Goal: Navigation & Orientation: Find specific page/section

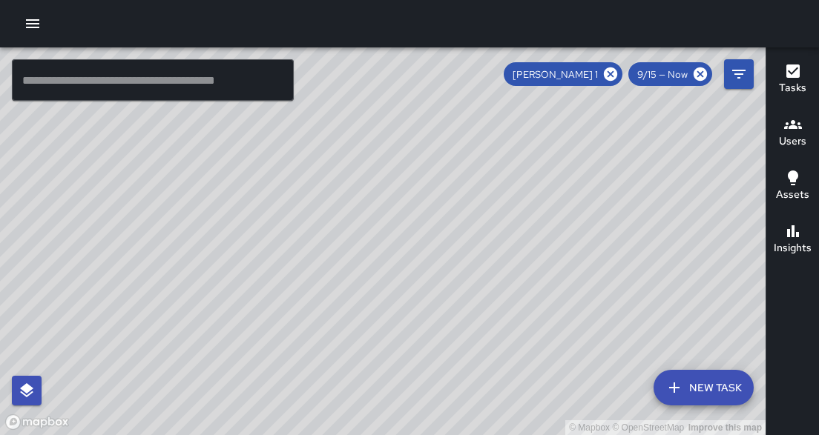
click at [310, 417] on div "© Mapbox © OpenStreetMap Improve this map" at bounding box center [382, 241] width 765 height 388
click at [615, 78] on icon at bounding box center [610, 73] width 13 height 13
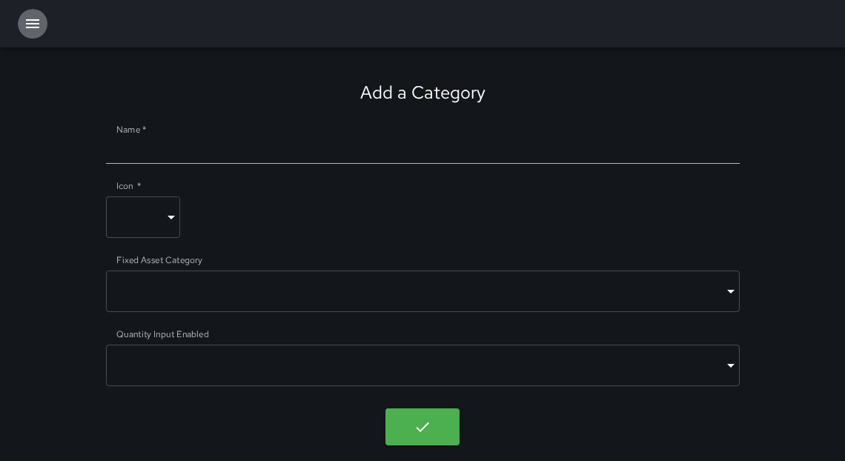
click at [39, 24] on icon "button" at bounding box center [32, 23] width 13 height 9
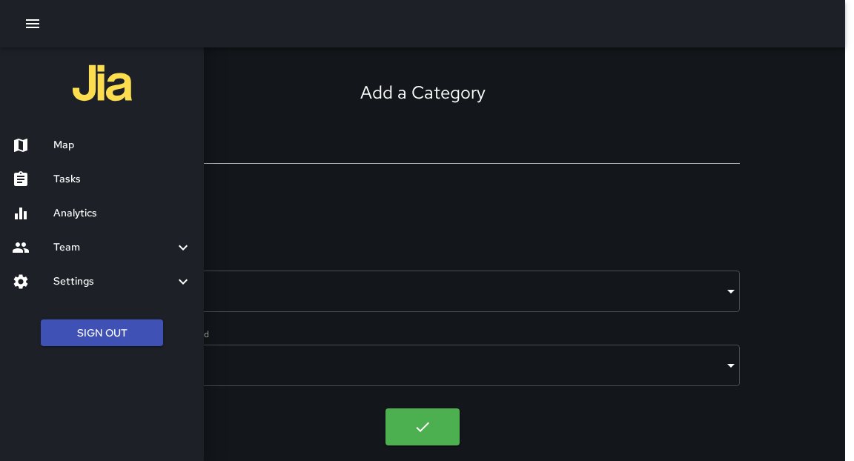
click at [76, 138] on h6 "Map" at bounding box center [122, 145] width 139 height 16
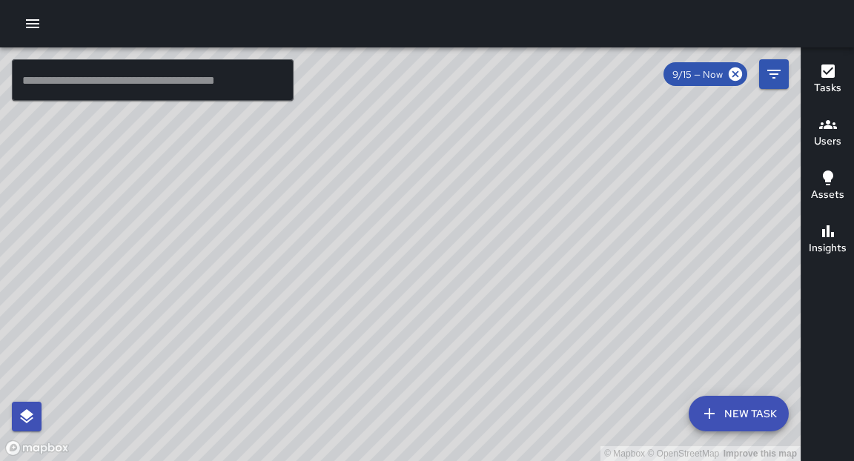
drag, startPoint x: 330, startPoint y: 259, endPoint x: 208, endPoint y: 262, distance: 121.6
click at [203, 264] on div "© Mapbox © OpenStreetMap Improve this map" at bounding box center [400, 254] width 801 height 414
drag, startPoint x: 323, startPoint y: 202, endPoint x: 532, endPoint y: 185, distance: 210.5
click at [536, 176] on div "© Mapbox © OpenStreetMap Improve this map" at bounding box center [400, 254] width 801 height 414
drag, startPoint x: 303, startPoint y: 237, endPoint x: 309, endPoint y: 265, distance: 29.0
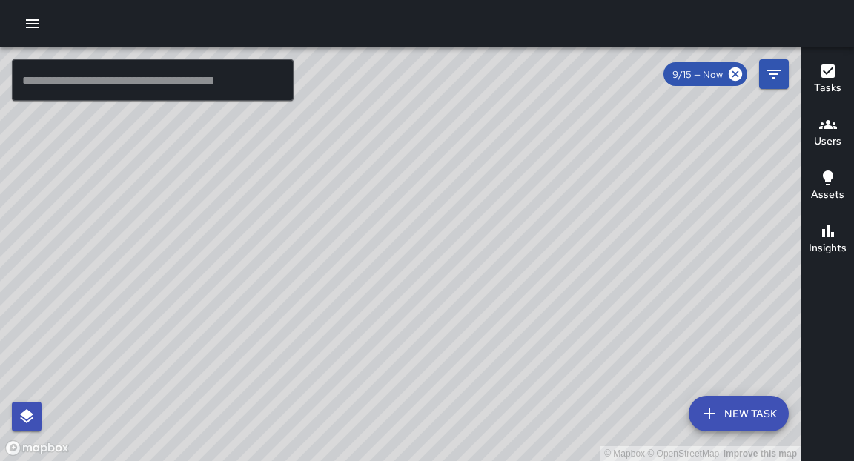
click at [309, 265] on div "© Mapbox © OpenStreetMap Improve this map" at bounding box center [400, 254] width 801 height 414
drag, startPoint x: 317, startPoint y: 136, endPoint x: 349, endPoint y: 184, distance: 58.2
click at [348, 185] on div "© Mapbox © OpenStreetMap Improve this map" at bounding box center [400, 254] width 801 height 414
